Goal: Information Seeking & Learning: Learn about a topic

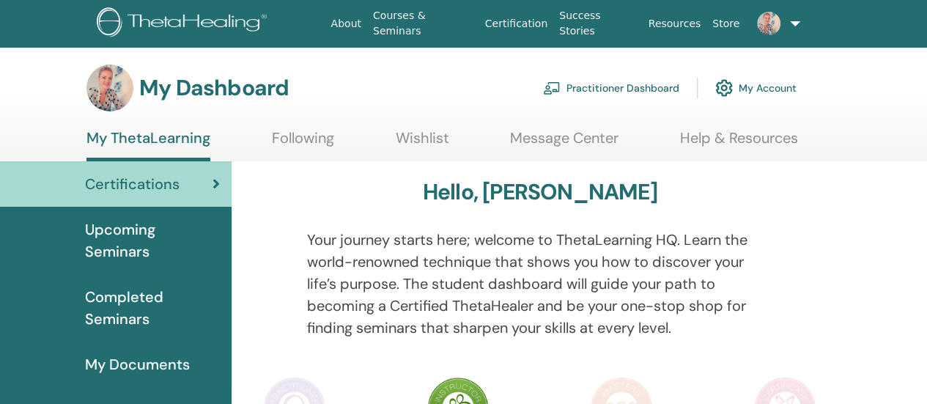
click at [135, 300] on span "Completed Seminars" at bounding box center [152, 308] width 135 height 44
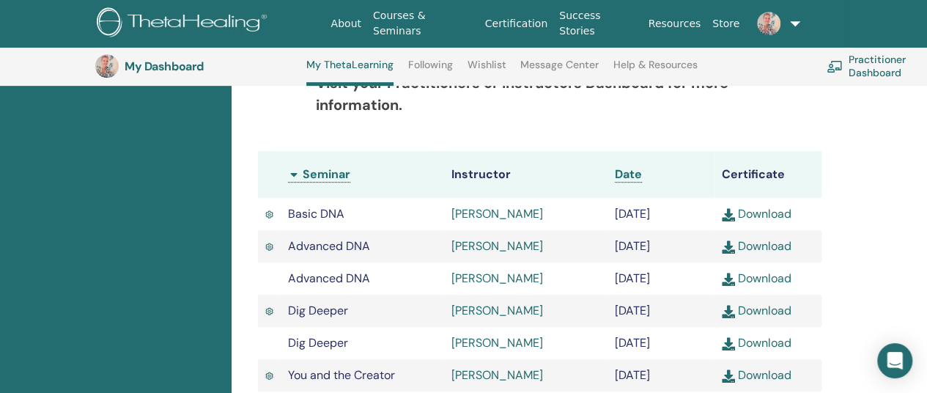
scroll to position [405, 0]
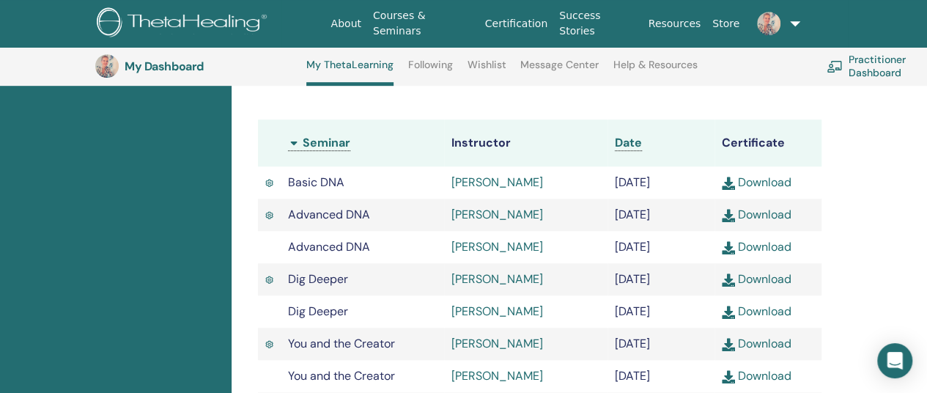
click at [268, 221] on img at bounding box center [269, 215] width 8 height 11
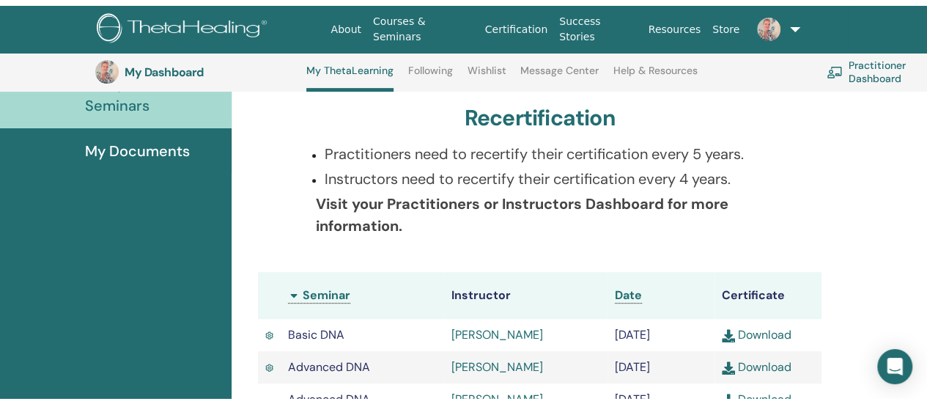
scroll to position [0, 0]
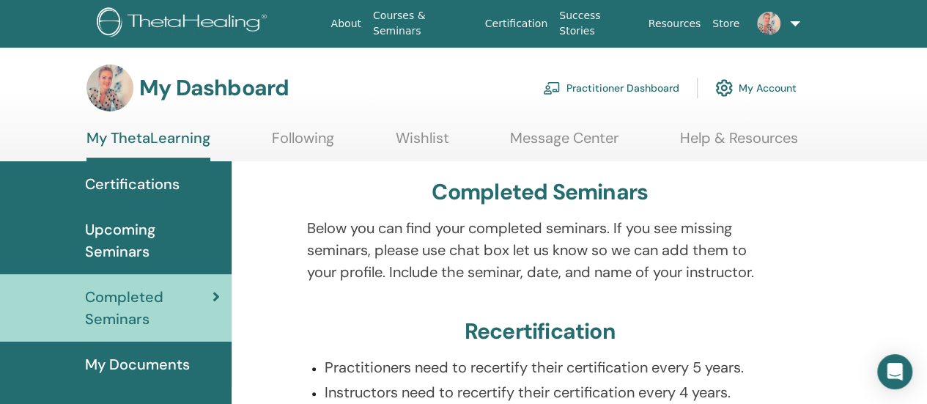
click at [186, 366] on span "My Documents" at bounding box center [137, 364] width 105 height 22
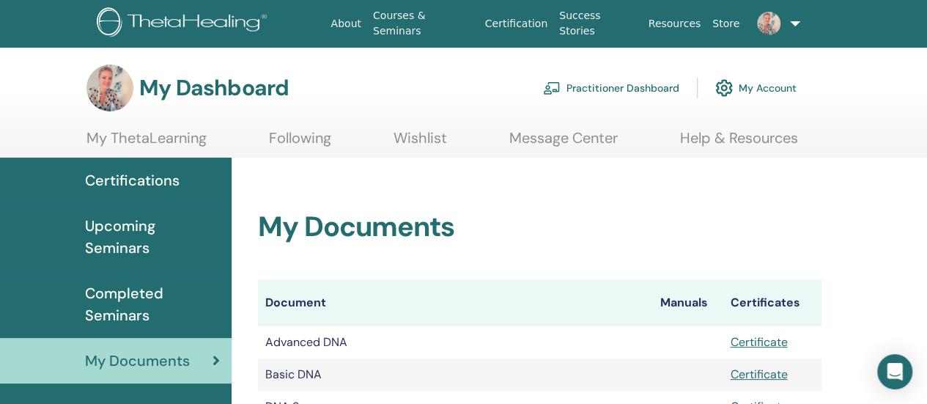
click at [122, 297] on span "Completed Seminars" at bounding box center [152, 304] width 135 height 44
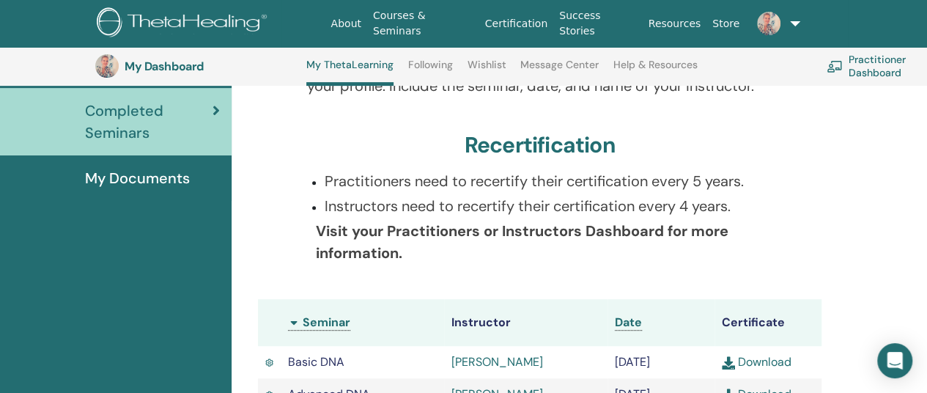
scroll to position [258, 0]
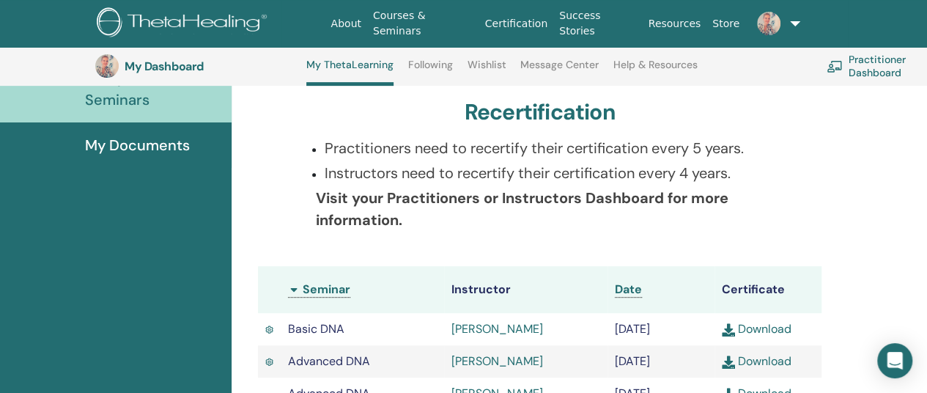
click at [406, 144] on p "Practitioners need to recertify their certification every 5 years." at bounding box center [549, 148] width 449 height 22
drag, startPoint x: 403, startPoint y: 147, endPoint x: 348, endPoint y: 147, distance: 55.0
click at [348, 147] on p "Practitioners need to recertify their certification every 5 years." at bounding box center [549, 148] width 449 height 22
